Goal: Transaction & Acquisition: Obtain resource

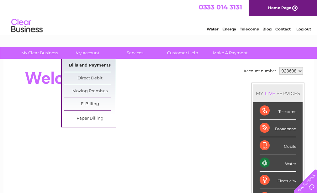
click at [89, 63] on link "Bills and Payments" at bounding box center [90, 65] width 52 height 13
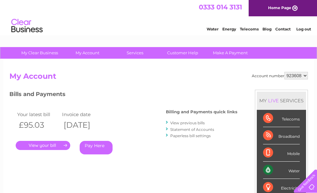
click at [47, 145] on link "." at bounding box center [43, 145] width 55 height 9
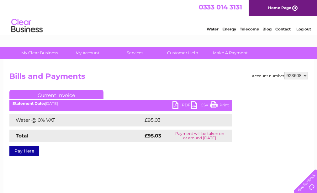
click at [174, 105] on link "PDF" at bounding box center [181, 105] width 19 height 9
click at [306, 26] on li "Log out" at bounding box center [303, 29] width 19 height 8
click at [305, 31] on link "Log out" at bounding box center [303, 29] width 15 height 5
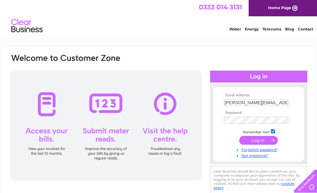
click at [279, 103] on input "n.thomson@abdn.ac.uk" at bounding box center [256, 102] width 65 height 7
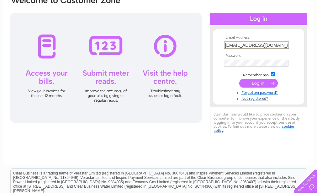
scroll to position [63, 0]
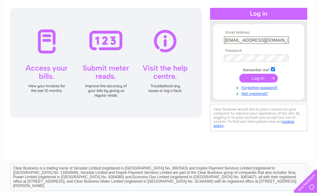
type input "n.thomson524@outlook.com"
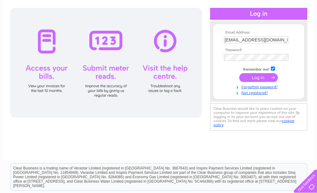
click at [247, 149] on div "Email Address: n.thomson524@outlook.com Password:" at bounding box center [158, 71] width 310 height 175
click at [255, 76] on input "submit" at bounding box center [258, 77] width 39 height 9
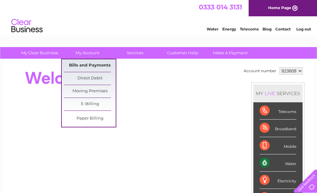
click at [94, 63] on link "Bills and Payments" at bounding box center [90, 65] width 52 height 13
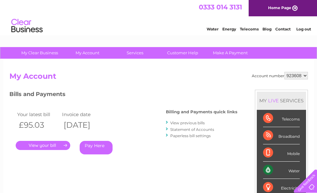
click at [43, 145] on link "." at bounding box center [43, 145] width 55 height 9
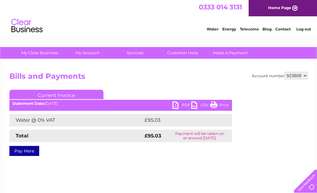
click at [176, 105] on link "PDF" at bounding box center [181, 105] width 19 height 9
click at [301, 28] on link "Log out" at bounding box center [303, 29] width 15 height 5
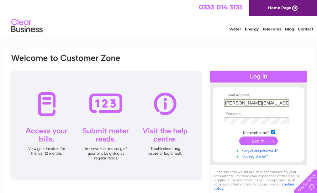
click at [275, 101] on input "n.thomson@abdn.ac.uk" at bounding box center [256, 103] width 65 height 8
type input "n"
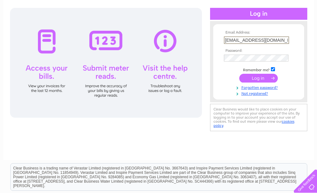
type input "n.thomson524@outlook.com"
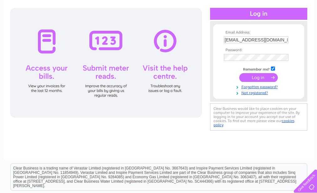
click at [189, 51] on div at bounding box center [106, 63] width 192 height 110
click at [260, 76] on input "submit" at bounding box center [258, 77] width 39 height 9
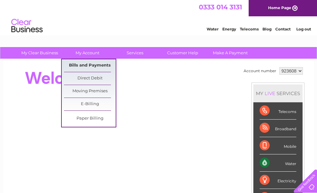
click at [91, 64] on link "Bills and Payments" at bounding box center [90, 65] width 52 height 13
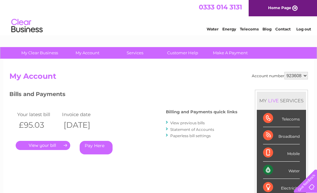
click at [39, 146] on link "." at bounding box center [43, 145] width 55 height 9
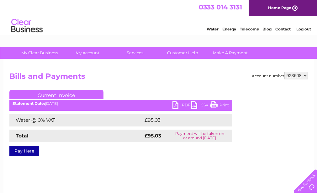
click at [175, 104] on link "PDF" at bounding box center [181, 105] width 19 height 9
click at [302, 30] on link "Log out" at bounding box center [303, 29] width 15 height 5
